Goal: Task Accomplishment & Management: Manage account settings

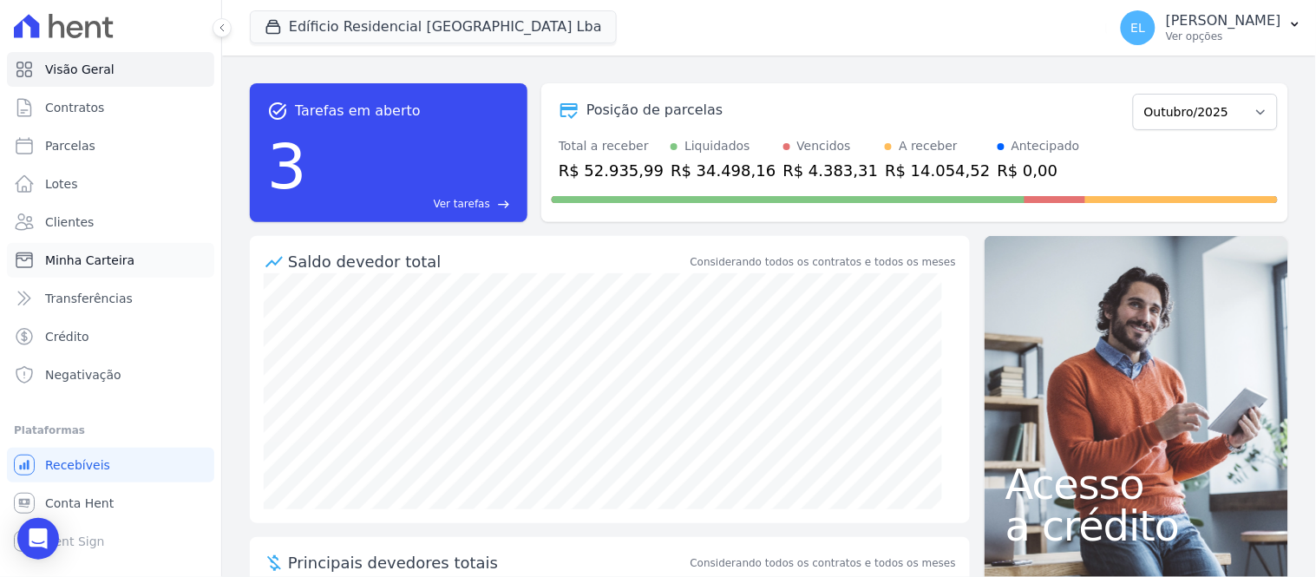
click at [85, 258] on span "Minha Carteira" at bounding box center [89, 260] width 89 height 17
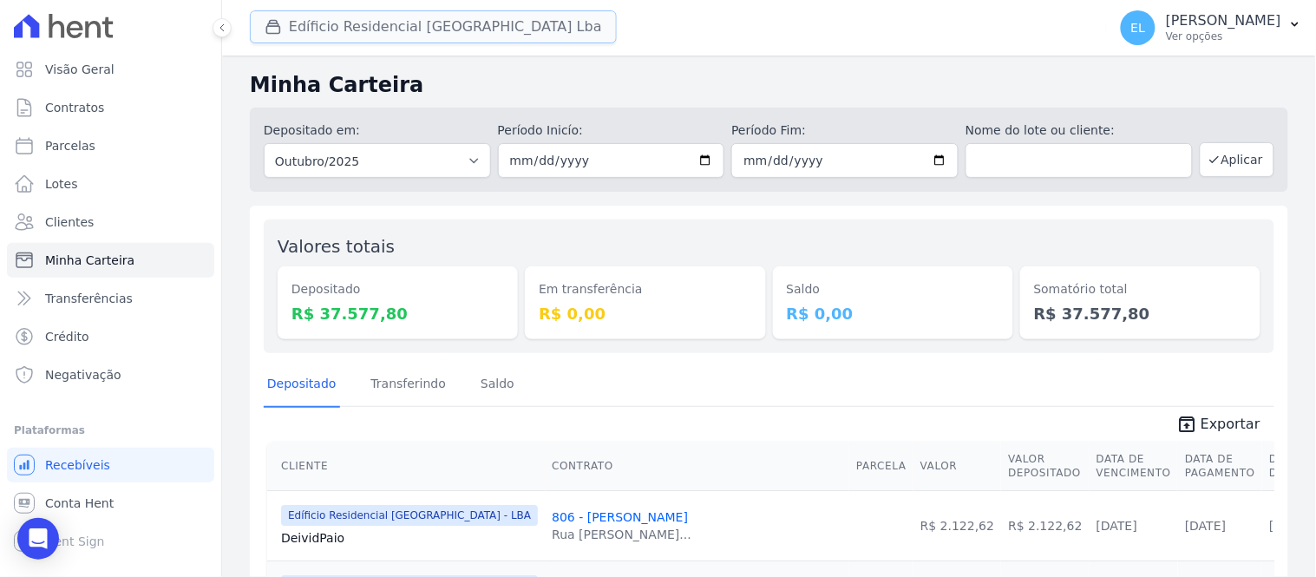
click at [272, 28] on icon "button" at bounding box center [273, 26] width 17 height 17
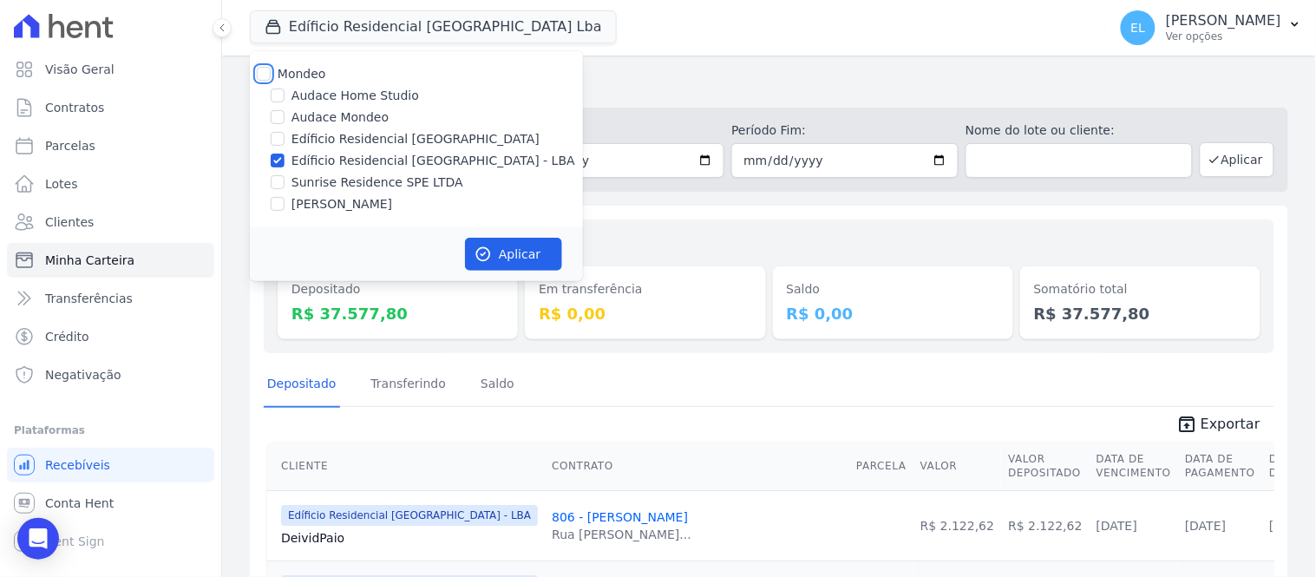
click at [265, 76] on input "Mondeo" at bounding box center [264, 74] width 14 height 14
checkbox input "true"
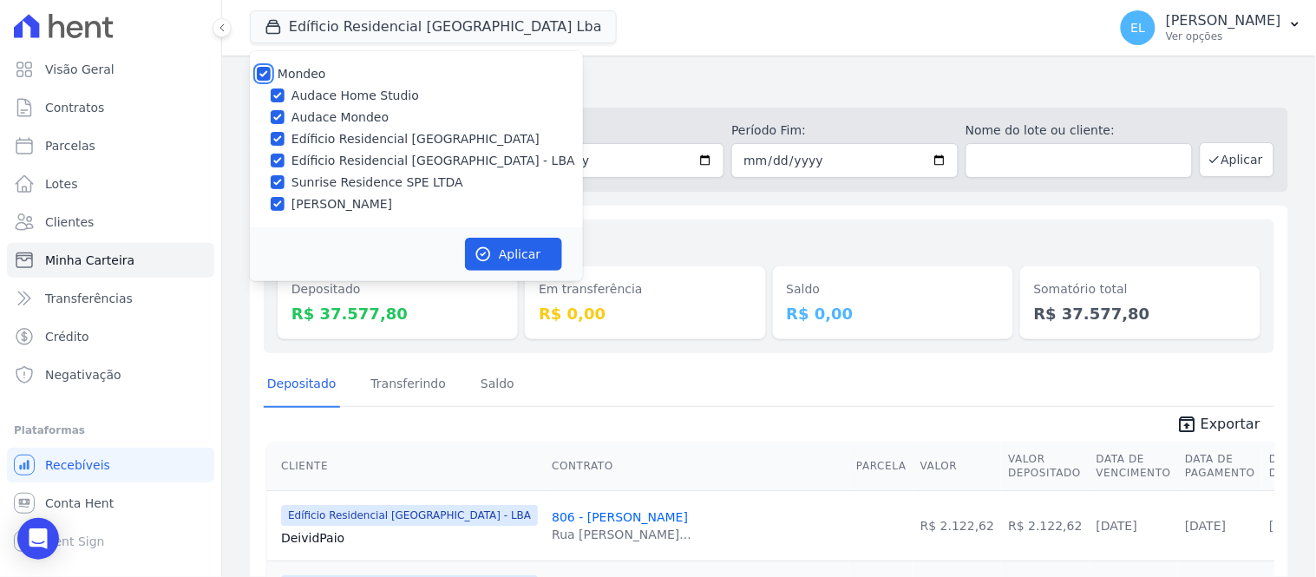
checkbox input "true"
click at [274, 92] on input "Audace Home Studio" at bounding box center [278, 96] width 14 height 14
checkbox input "false"
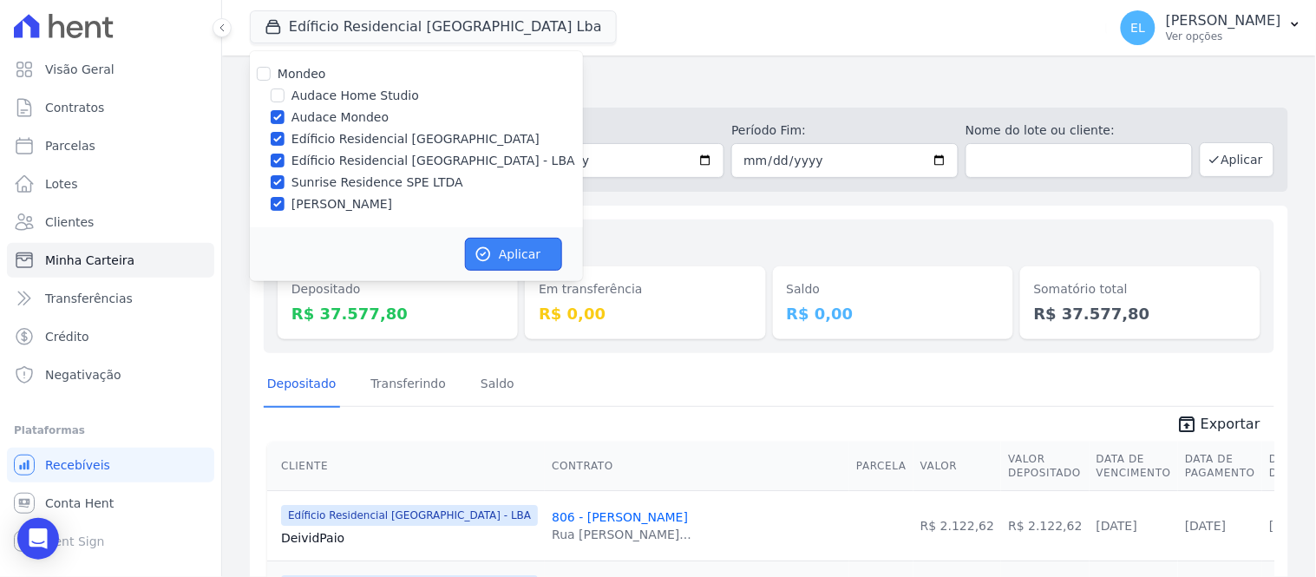
click at [502, 252] on button "Aplicar" at bounding box center [513, 254] width 97 height 33
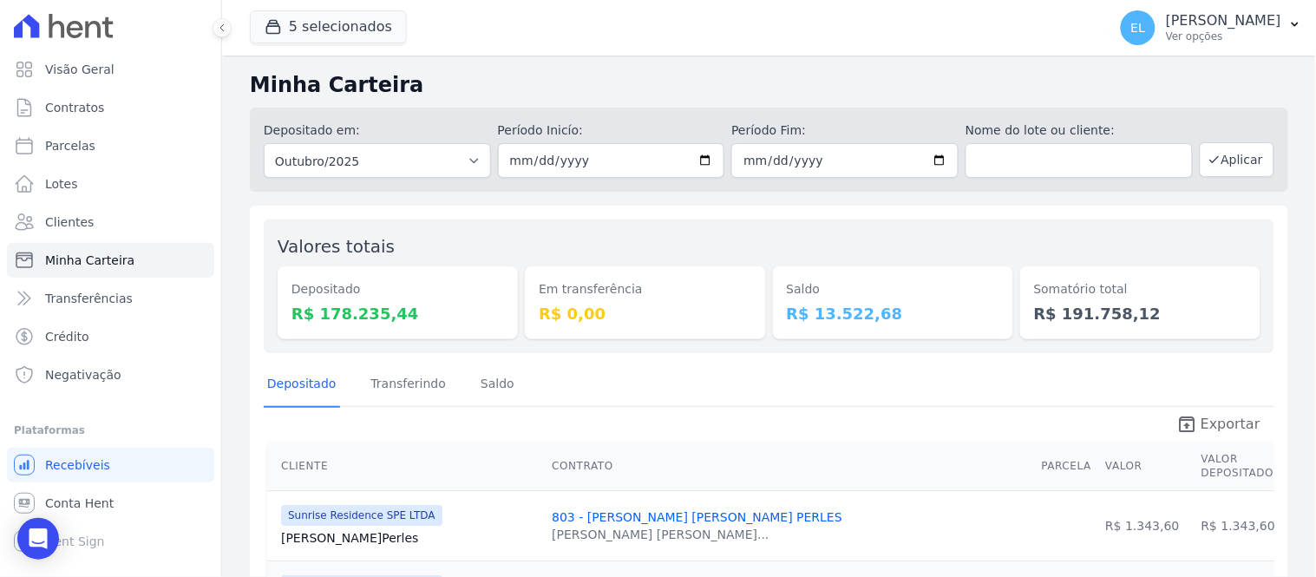
click at [1228, 428] on span "Exportar" at bounding box center [1231, 424] width 60 height 21
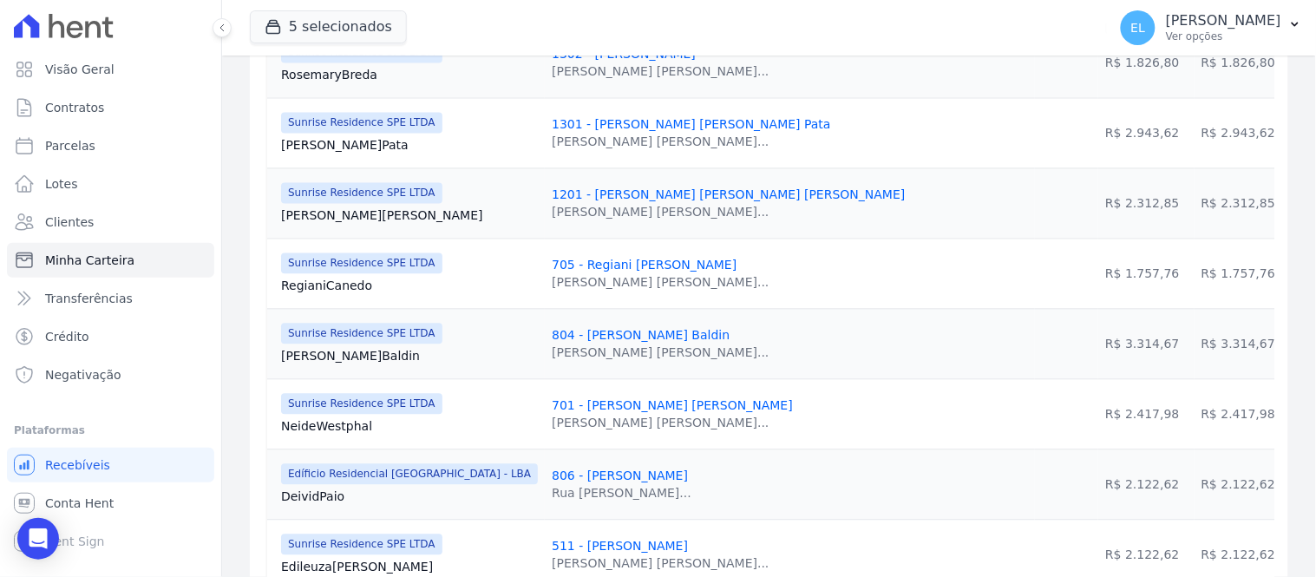
scroll to position [1253, 0]
